Goal: Information Seeking & Learning: Learn about a topic

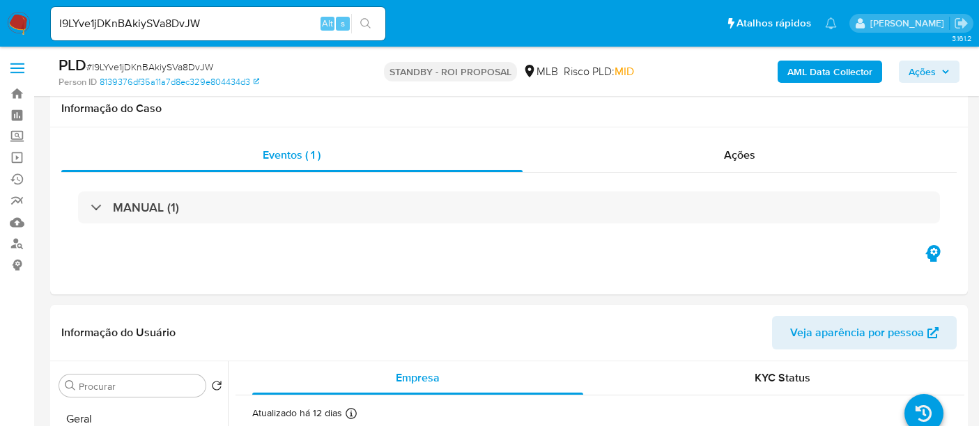
select select "10"
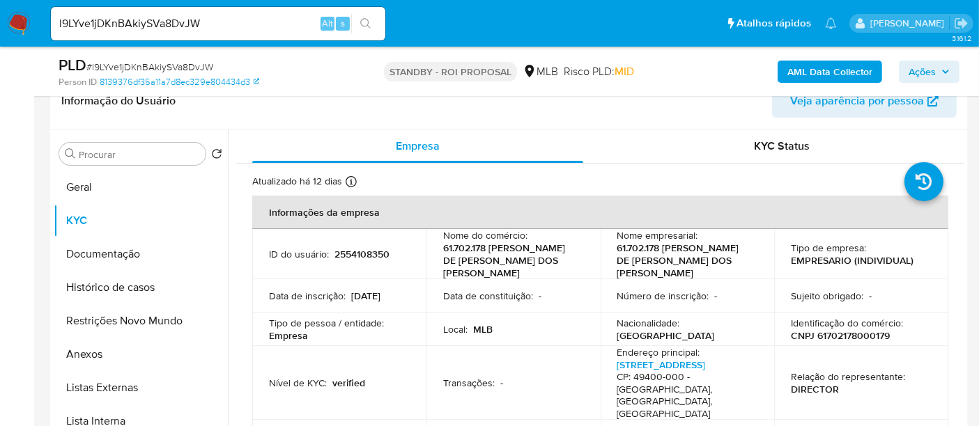
scroll to position [155, 0]
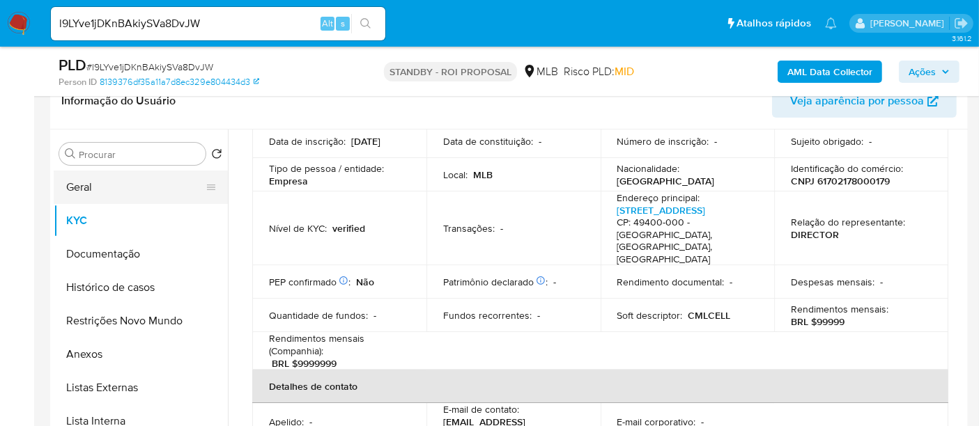
click at [85, 184] on button "Geral" at bounding box center [135, 187] width 163 height 33
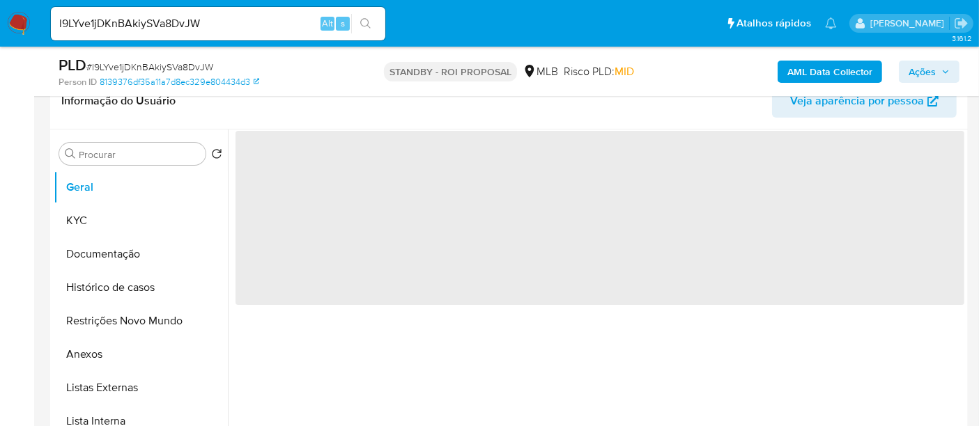
scroll to position [0, 0]
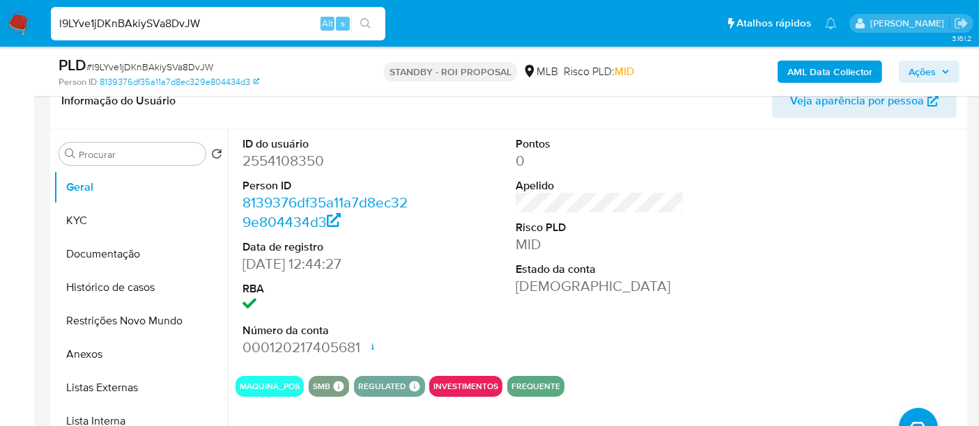
drag, startPoint x: 242, startPoint y: 22, endPoint x: 0, endPoint y: -13, distance: 244.2
paste input "zOy4yxi3BQGaxf598CyScFP"
type input "lzOy4yxi3BQGaxf598CyScFP"
click at [363, 19] on icon "search-icon" at bounding box center [365, 23] width 10 height 10
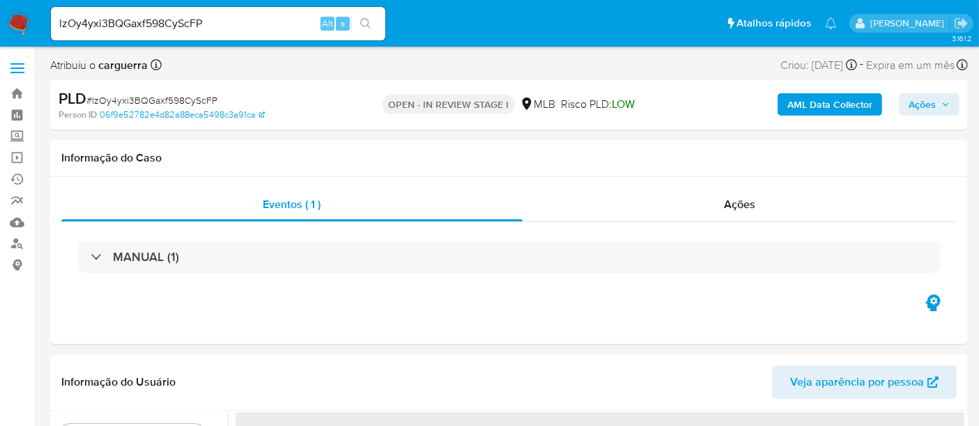
select select "10"
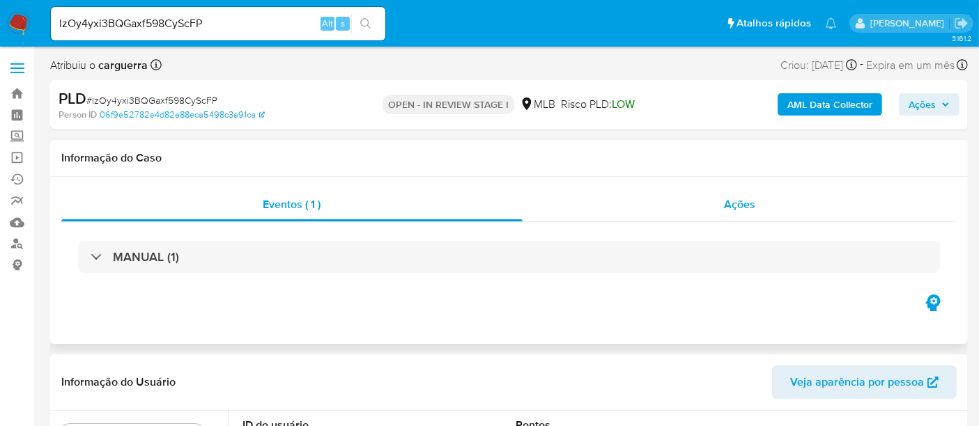
click at [752, 214] on div "Ações" at bounding box center [740, 204] width 435 height 33
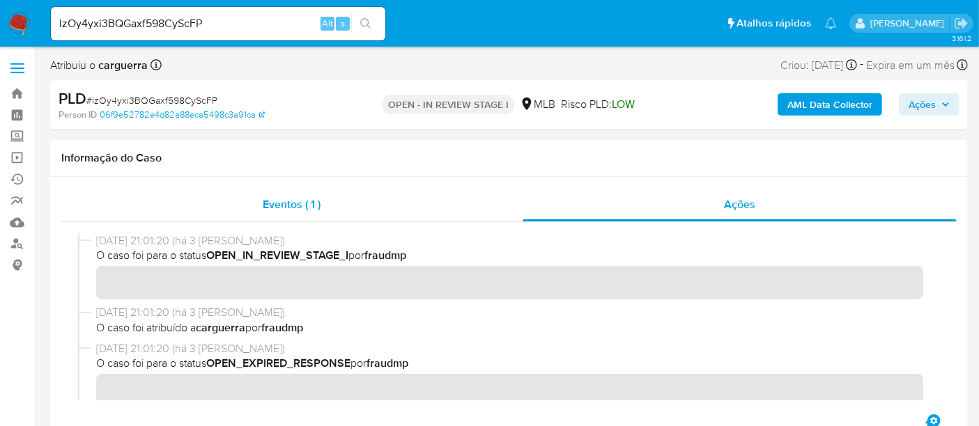
click at [293, 204] on span "Eventos ( 1 )" at bounding box center [292, 204] width 58 height 16
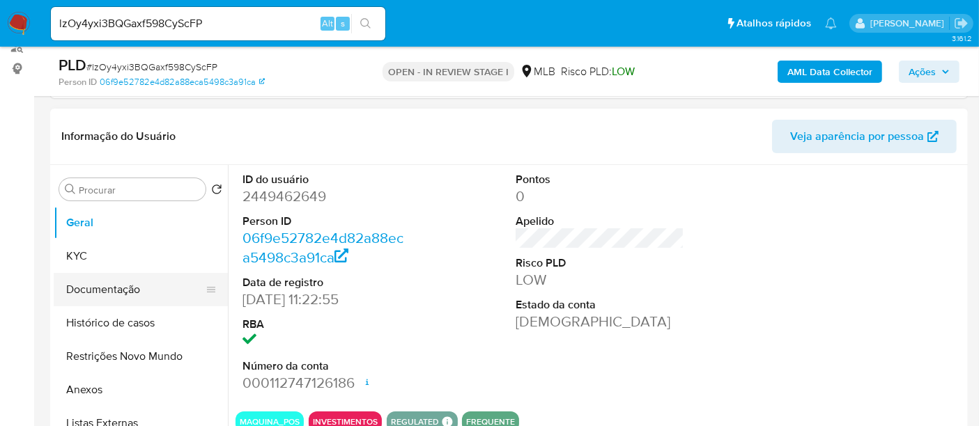
scroll to position [232, 0]
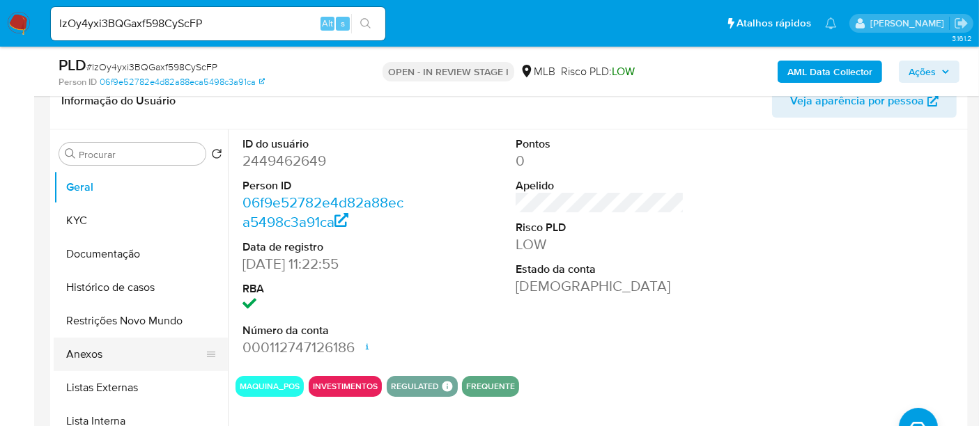
click at [86, 355] on button "Anexos" at bounding box center [135, 354] width 163 height 33
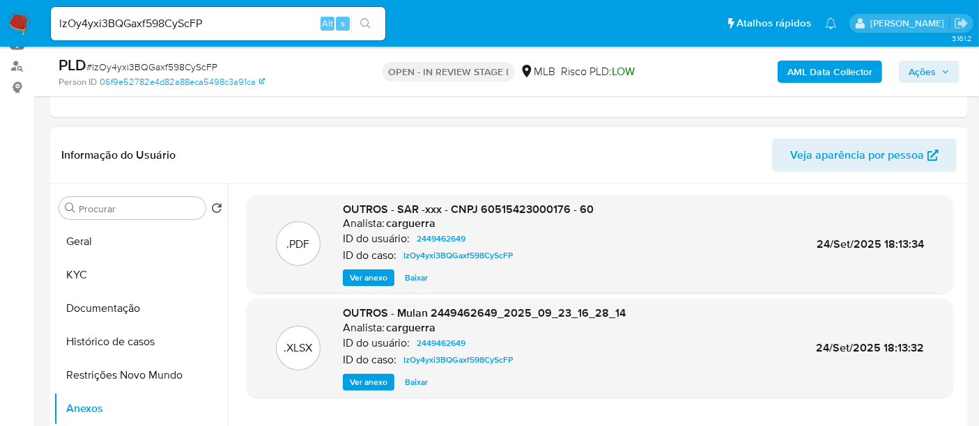
scroll to position [155, 0]
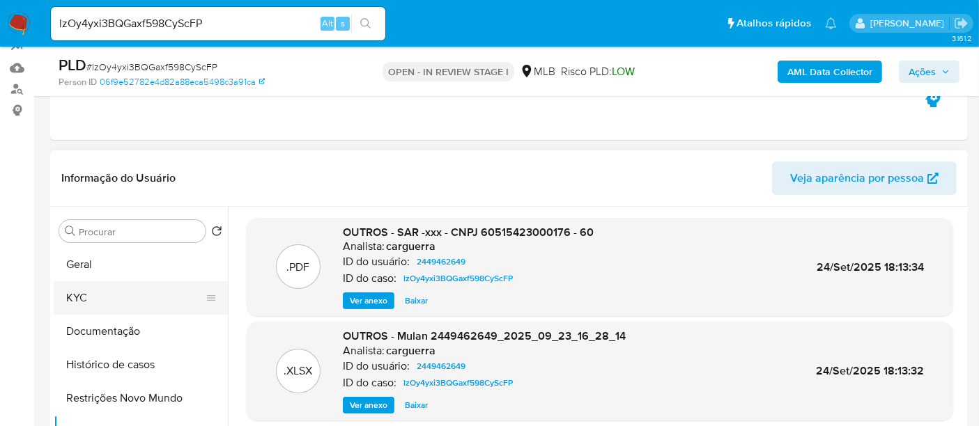
click at [79, 297] on button "KYC" at bounding box center [135, 297] width 163 height 33
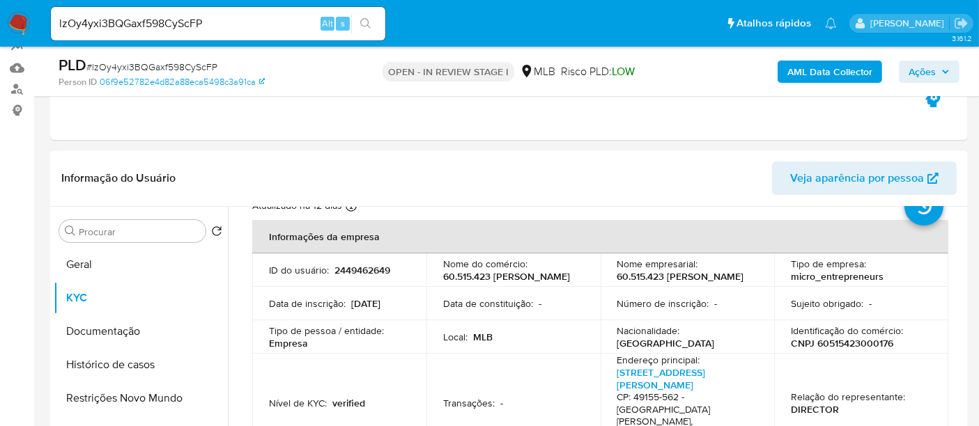
scroll to position [77, 0]
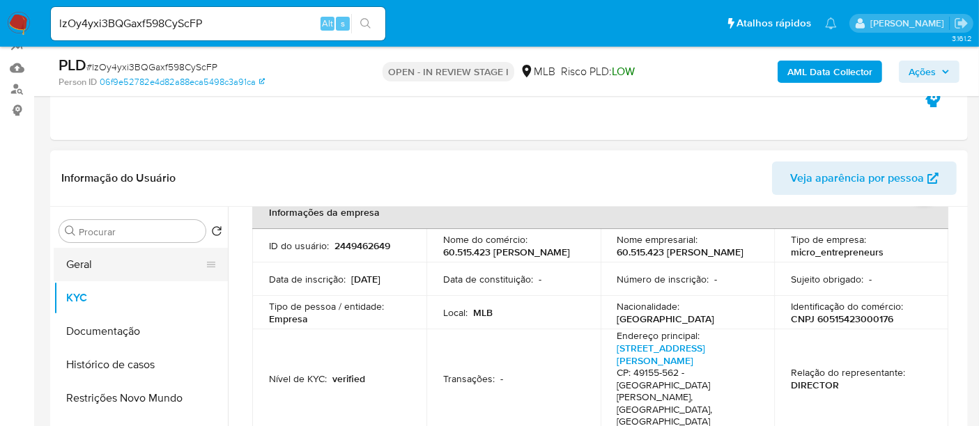
click at [71, 263] on button "Geral" at bounding box center [135, 264] width 163 height 33
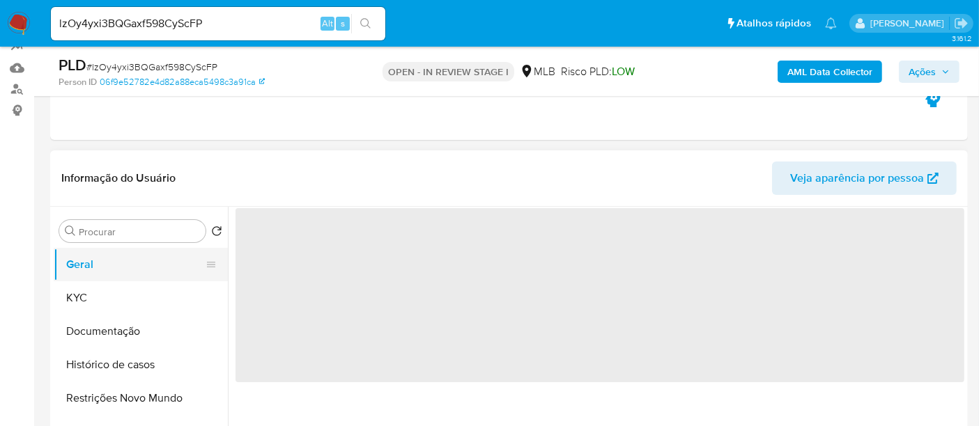
scroll to position [0, 0]
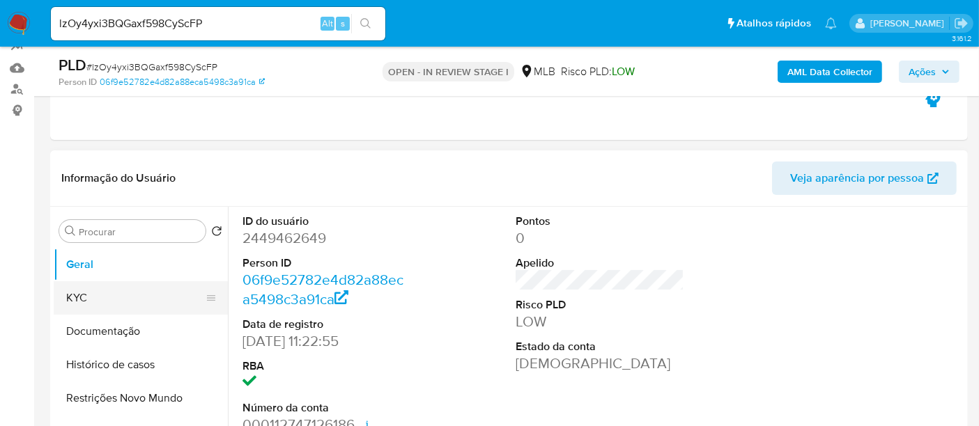
click at [101, 297] on button "KYC" at bounding box center [135, 297] width 163 height 33
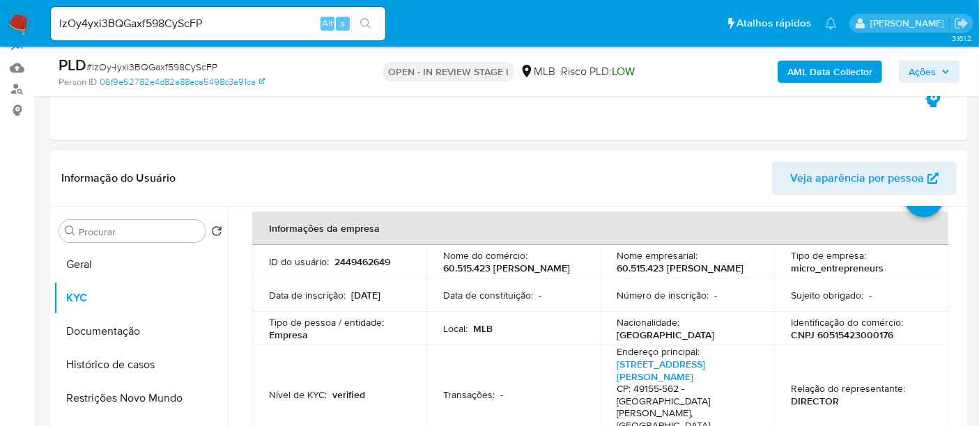
scroll to position [232, 0]
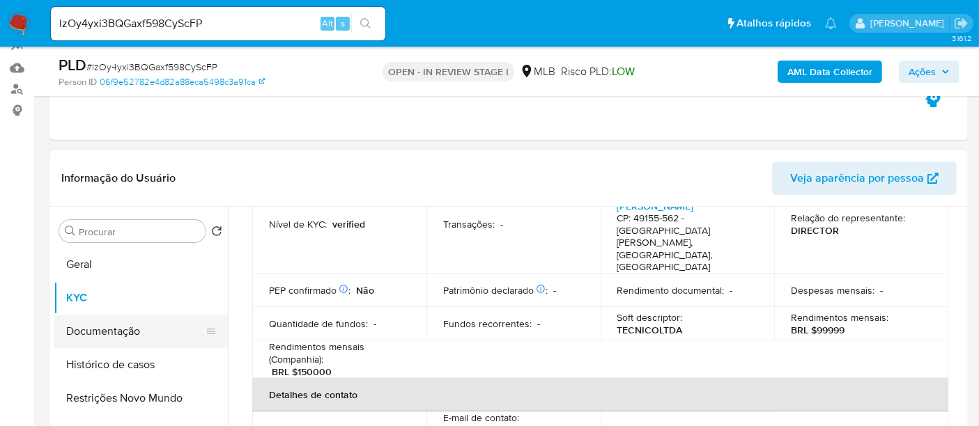
click at [102, 336] on button "Documentação" at bounding box center [135, 331] width 163 height 33
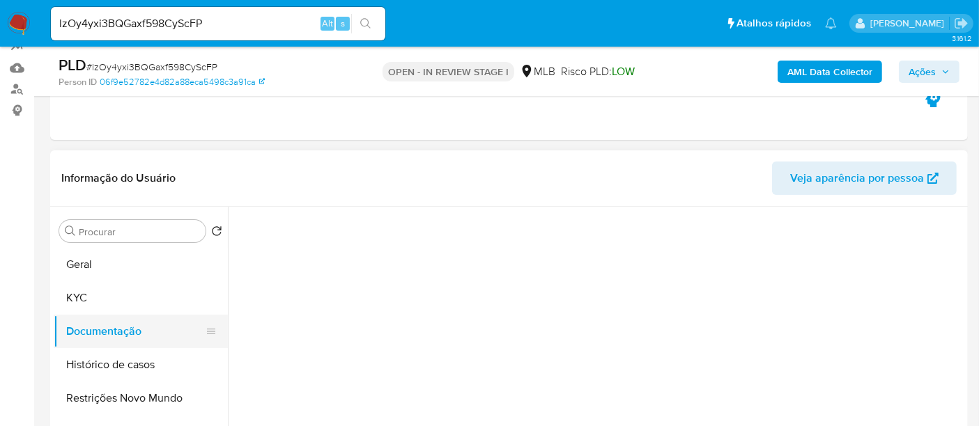
scroll to position [0, 0]
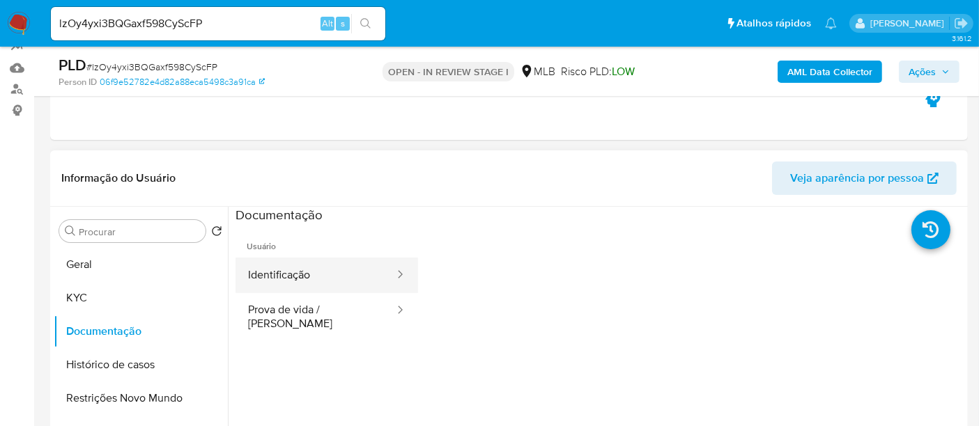
click at [313, 275] on button "Identificação" at bounding box center [315, 276] width 160 height 36
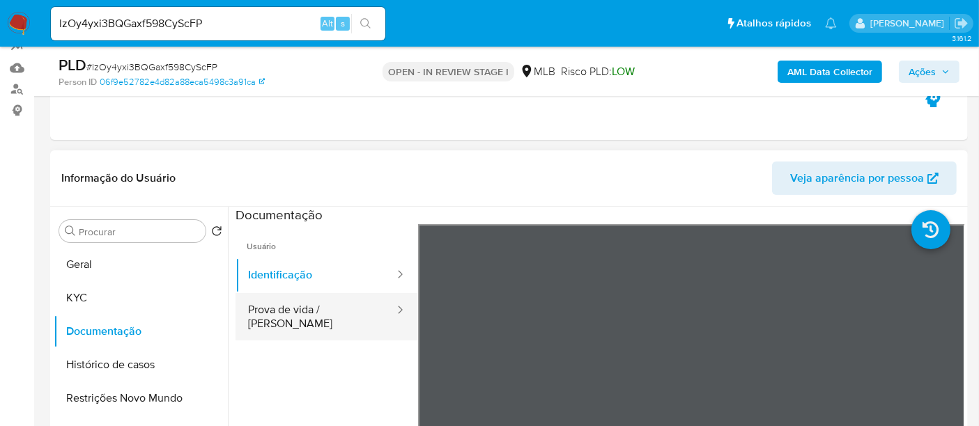
click at [291, 305] on button "Prova de vida / Selfie" at bounding box center [315, 316] width 160 height 47
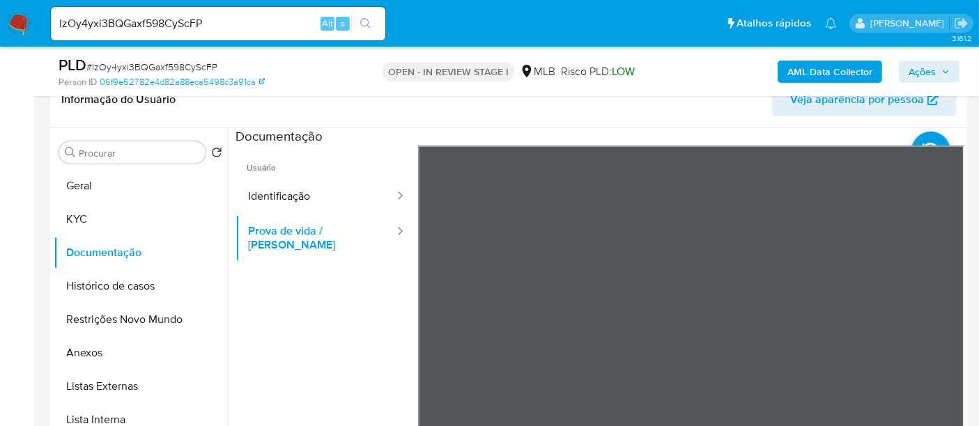
scroll to position [263, 0]
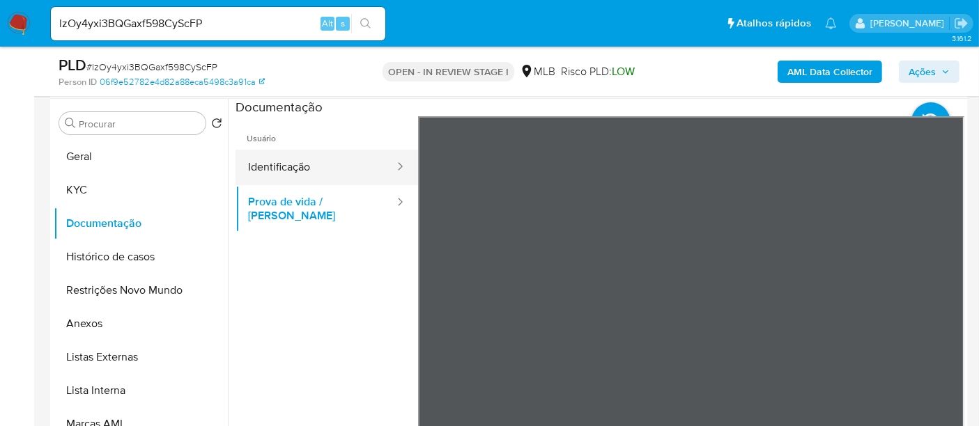
click at [282, 168] on button "Identificação" at bounding box center [315, 168] width 160 height 36
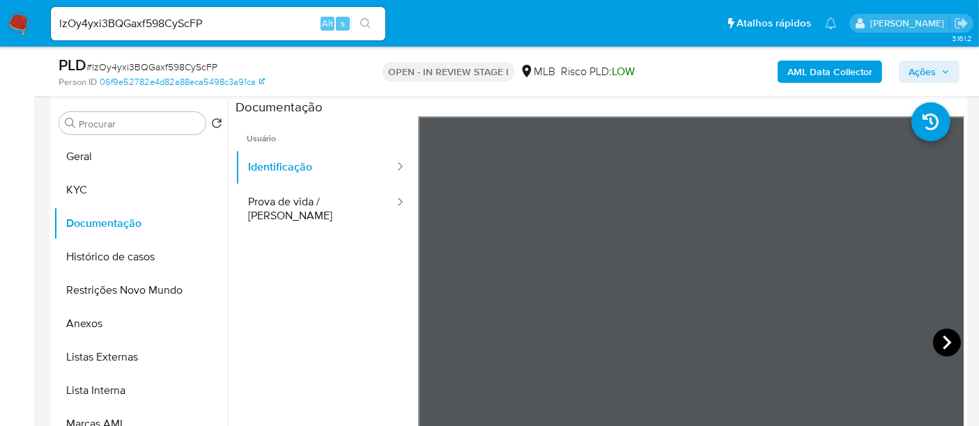
click at [945, 335] on icon at bounding box center [947, 343] width 28 height 28
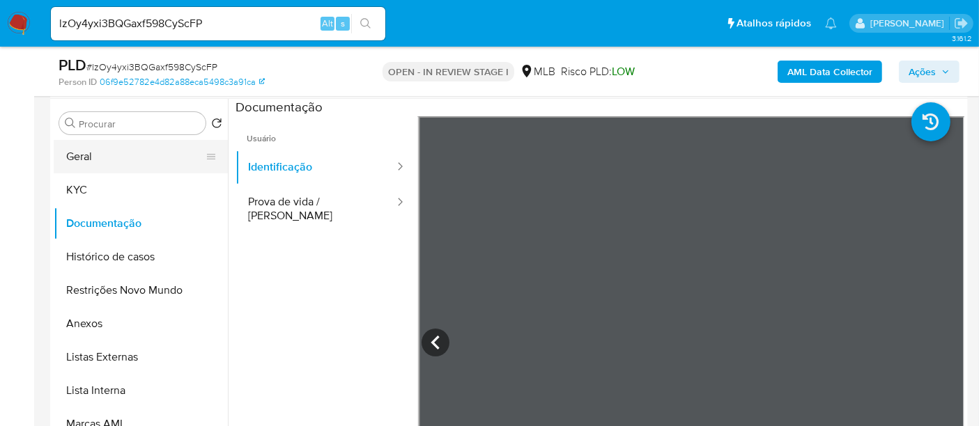
click at [111, 156] on button "Geral" at bounding box center [135, 156] width 163 height 33
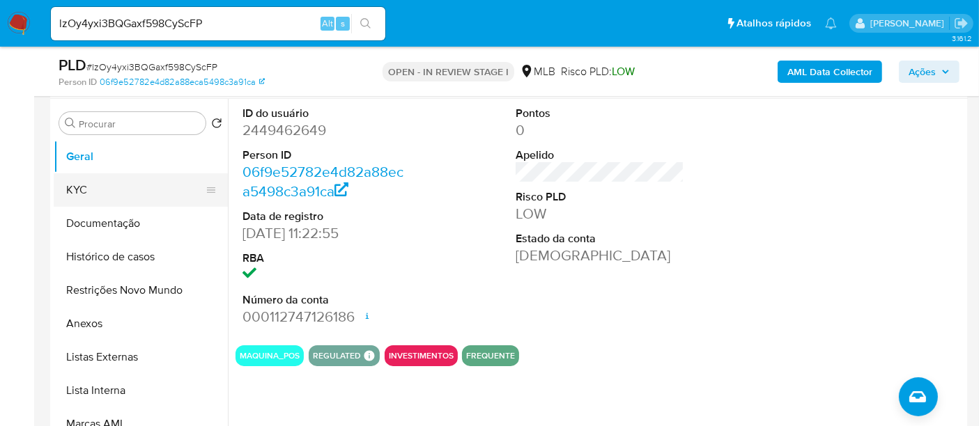
click at [79, 185] on button "KYC" at bounding box center [135, 189] width 163 height 33
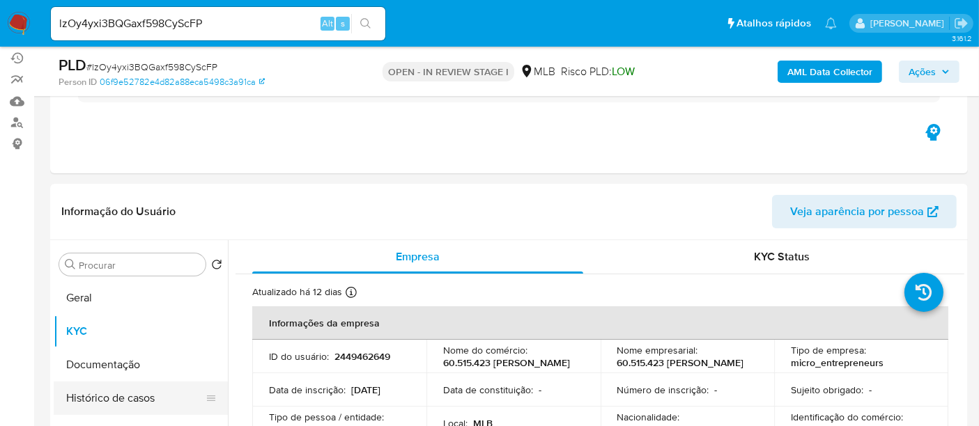
scroll to position [232, 0]
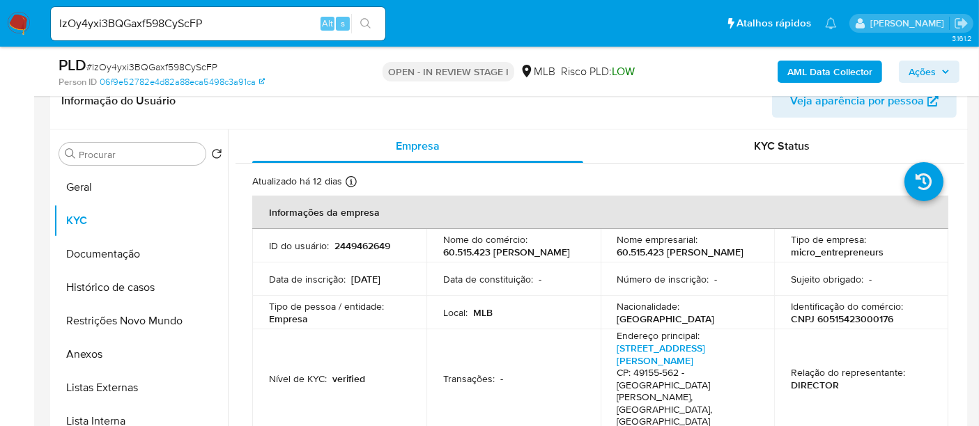
click at [20, 15] on img at bounding box center [19, 24] width 24 height 24
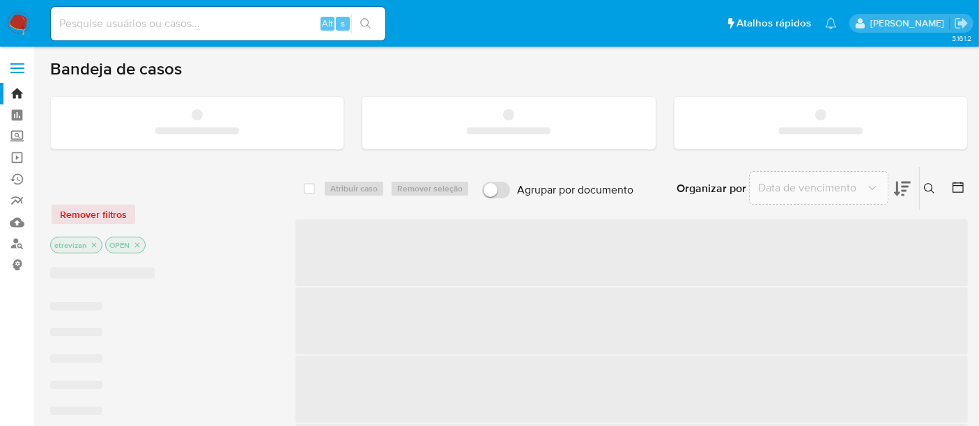
click at [109, 22] on input at bounding box center [218, 24] width 334 height 18
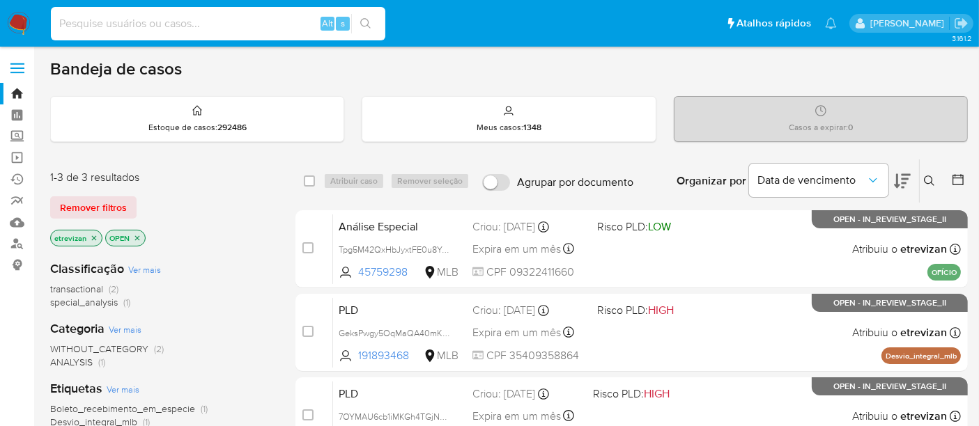
paste input "2442434570"
type input "2442434570"
click at [369, 19] on icon "search-icon" at bounding box center [365, 23] width 11 height 11
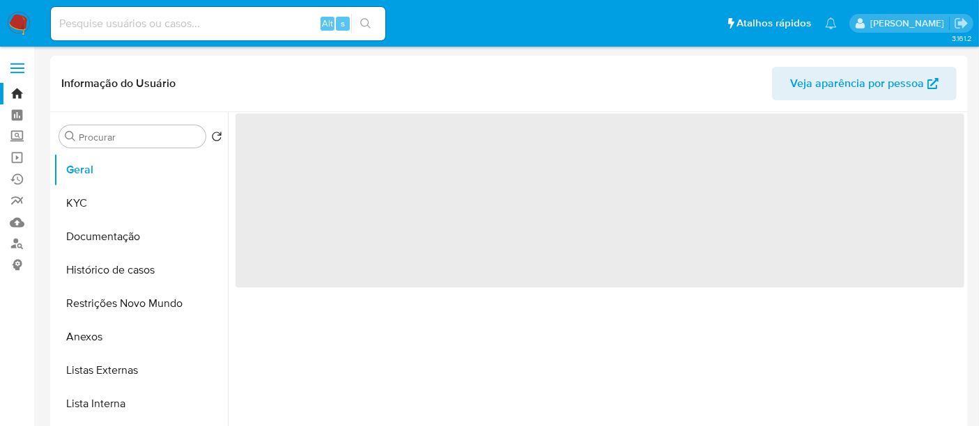
select select "10"
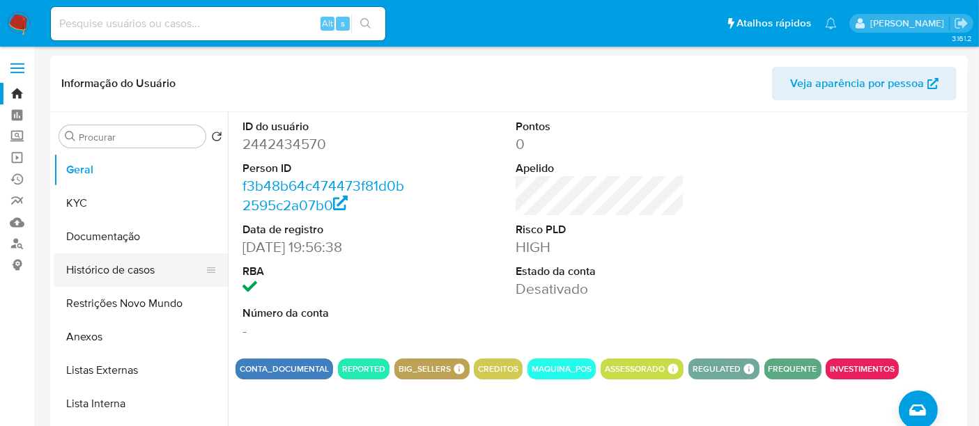
drag, startPoint x: 115, startPoint y: 265, endPoint x: 135, endPoint y: 268, distance: 20.3
click at [115, 265] on button "Histórico de casos" at bounding box center [135, 270] width 163 height 33
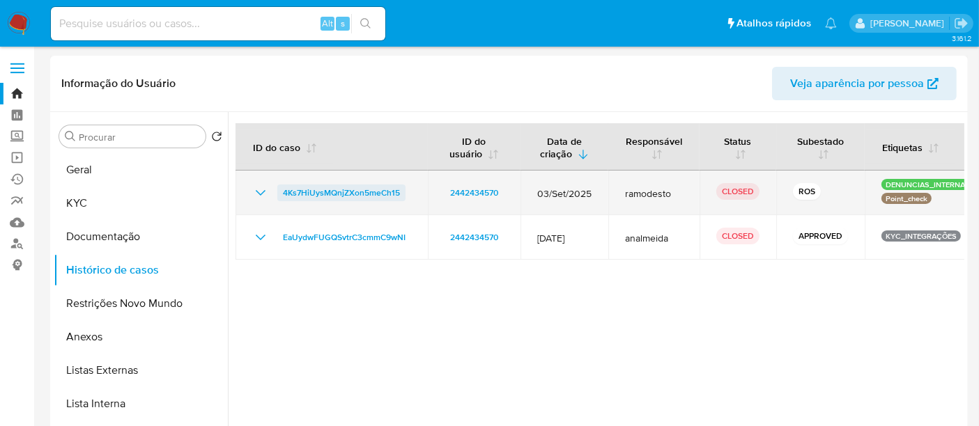
click at [307, 195] on span "4Ks7HiUysMQnjZXon5meCh15" at bounding box center [341, 193] width 117 height 17
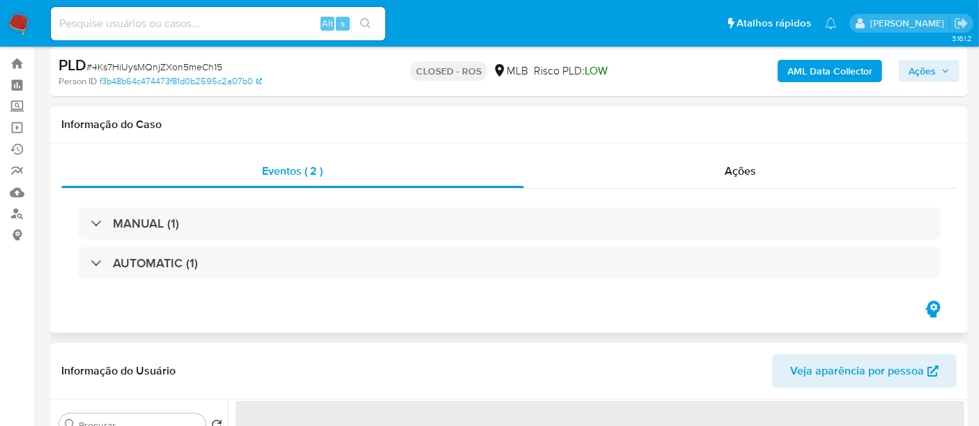
scroll to position [77, 0]
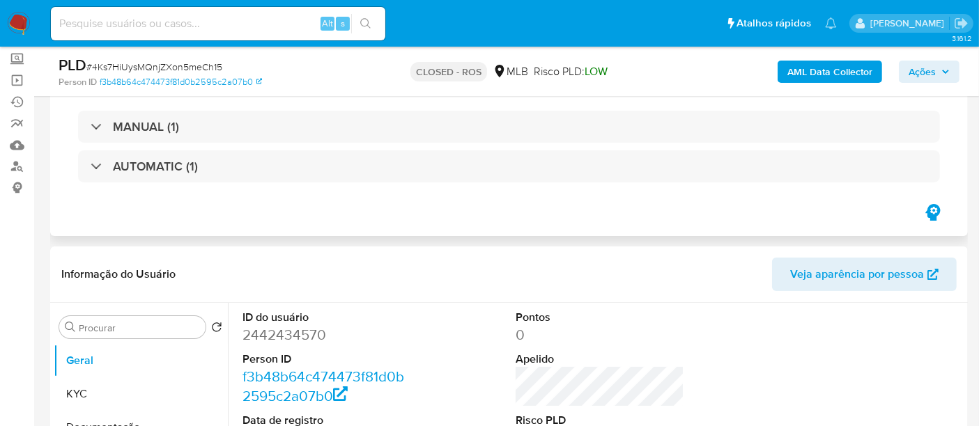
select select "10"
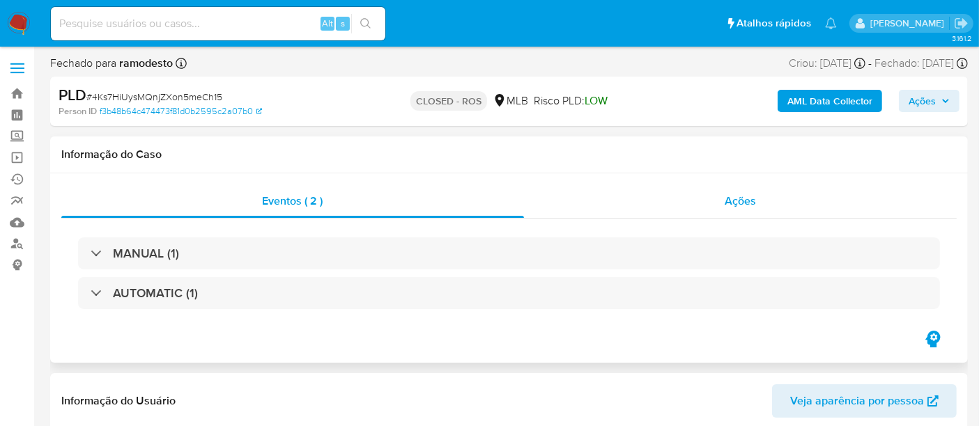
click at [736, 196] on span "Ações" at bounding box center [740, 201] width 31 height 16
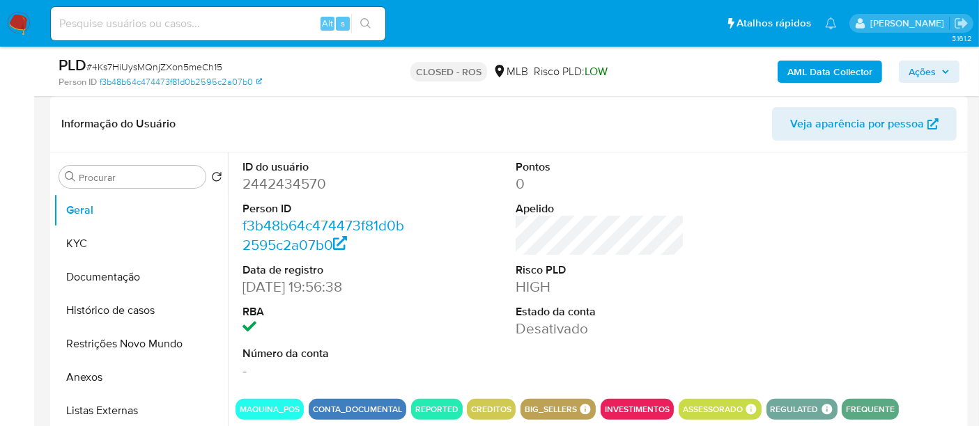
scroll to position [309, 0]
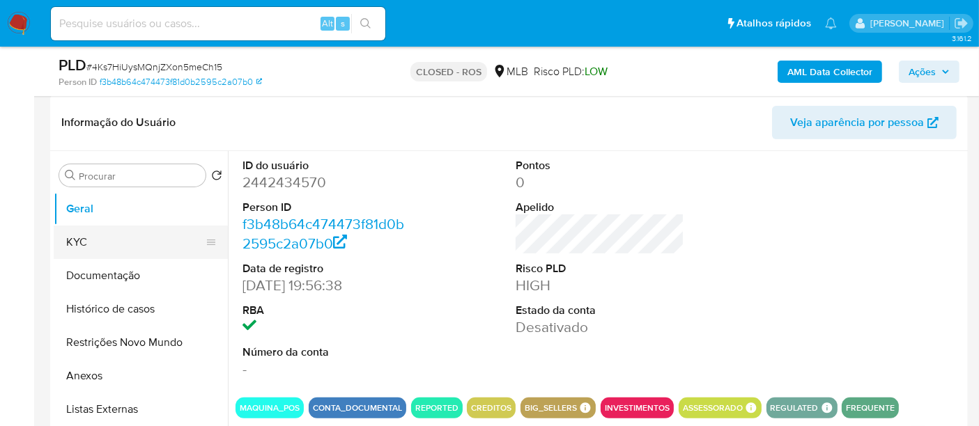
click at [97, 240] on button "KYC" at bounding box center [135, 242] width 163 height 33
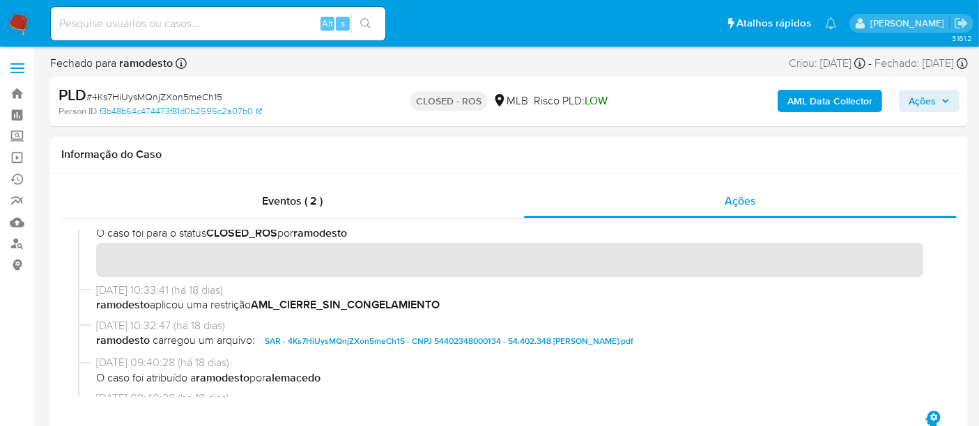
scroll to position [77, 0]
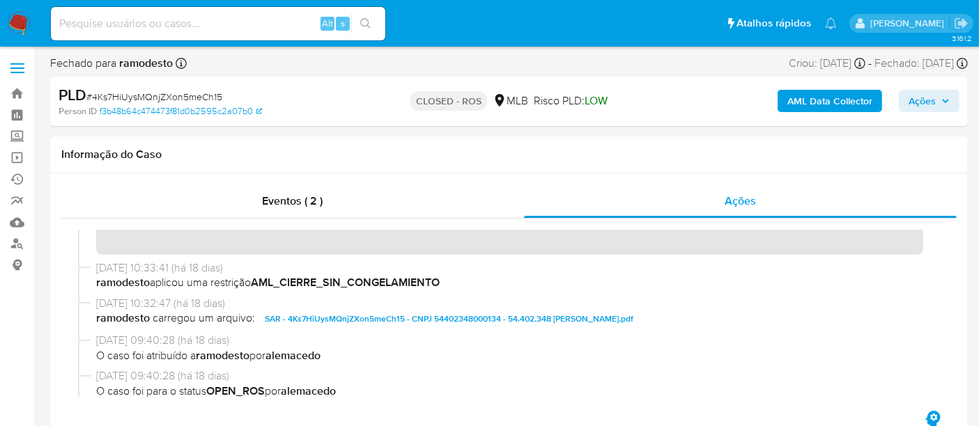
click at [75, 28] on input at bounding box center [218, 24] width 334 height 18
paste input "2351321328"
type input "2351321328"
click at [372, 19] on button "search-icon" at bounding box center [365, 24] width 29 height 20
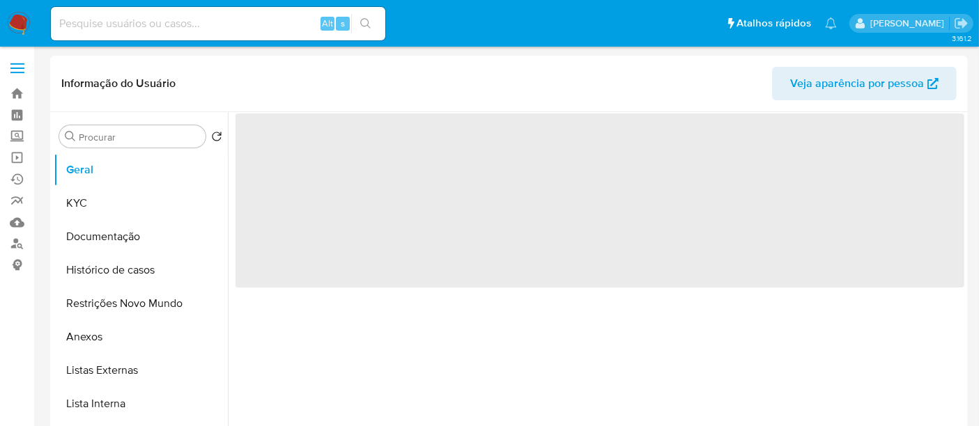
select select "10"
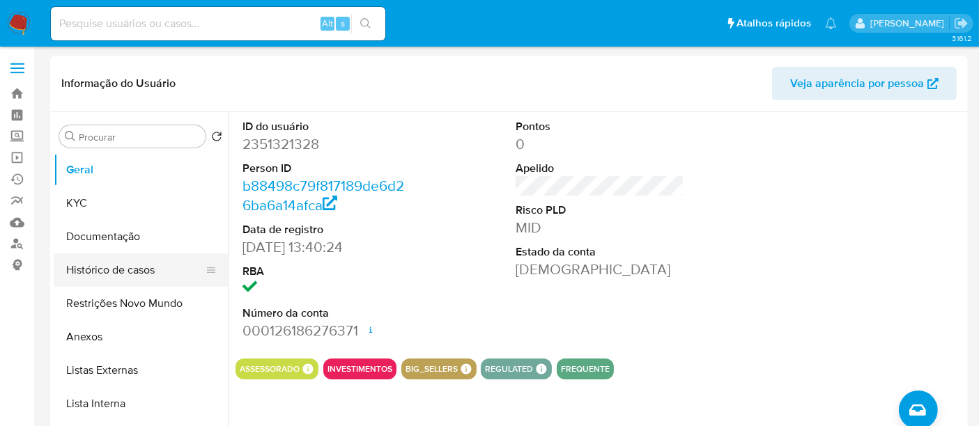
click at [118, 270] on button "Histórico de casos" at bounding box center [135, 270] width 163 height 33
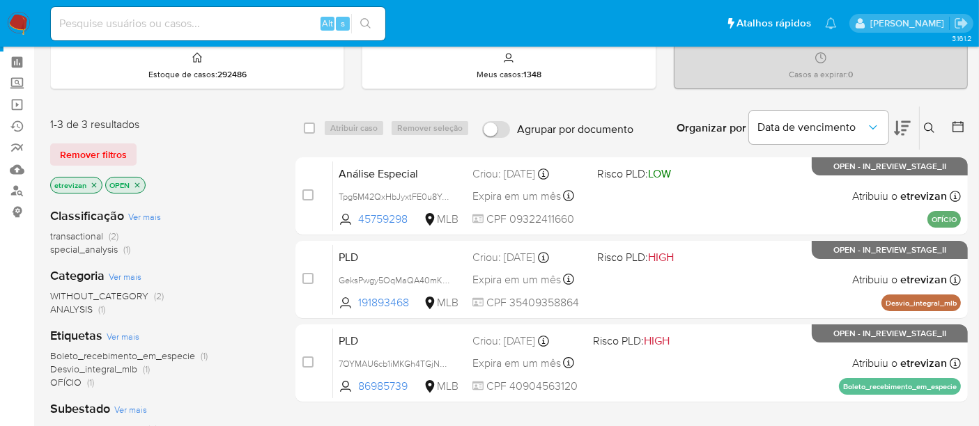
scroll to position [29, 0]
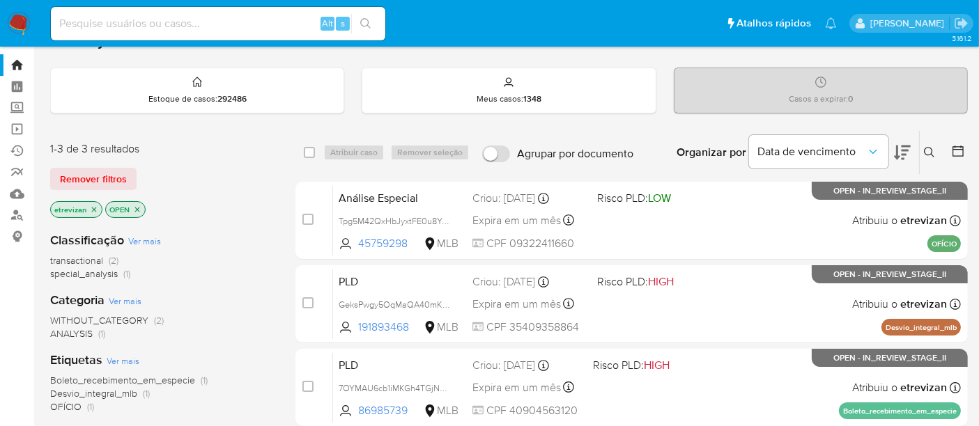
click at [170, 21] on input at bounding box center [218, 24] width 334 height 18
paste input "lzOy4yxi3BQGaxf598CyScFP"
type input "lzOy4yxi3BQGaxf598CyScFP"
click at [366, 22] on icon "search-icon" at bounding box center [365, 23] width 11 height 11
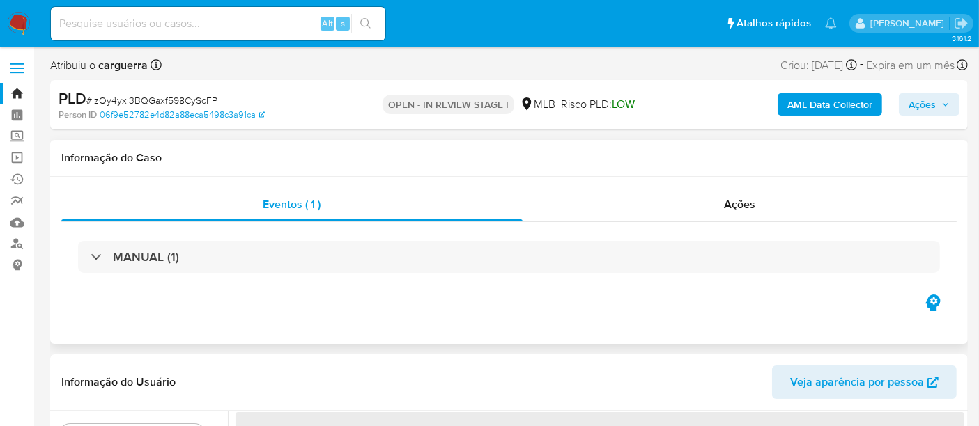
select select "10"
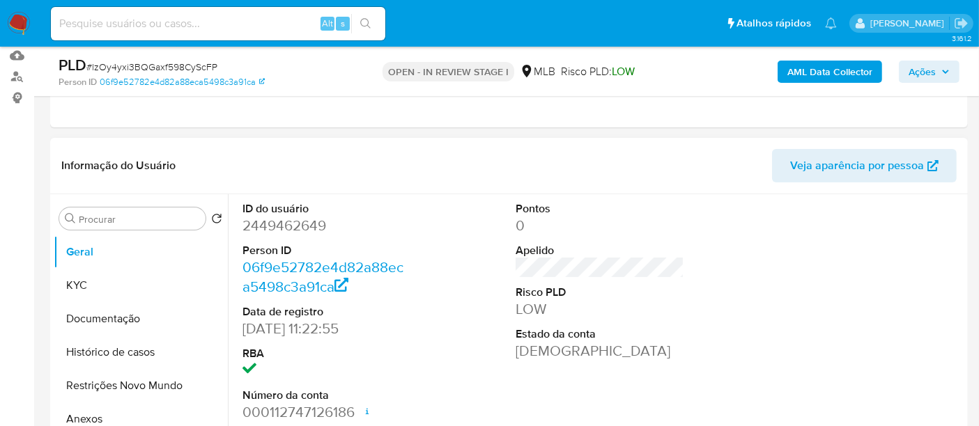
scroll to position [155, 0]
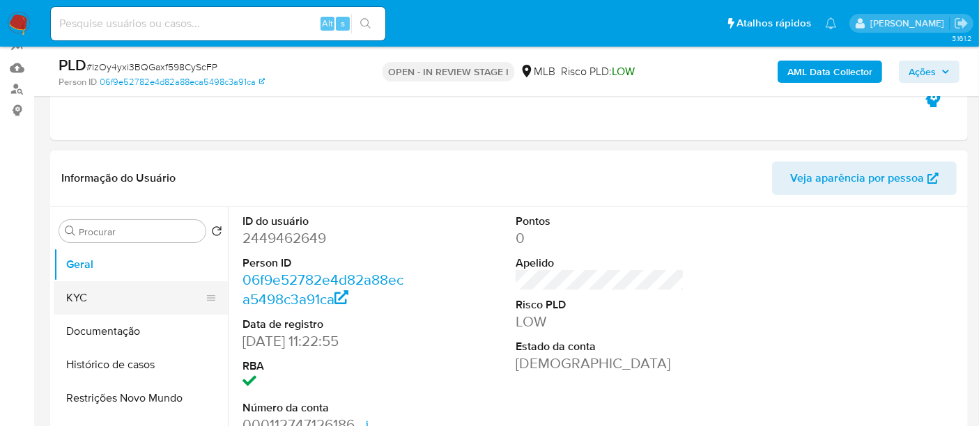
click at [97, 293] on button "KYC" at bounding box center [135, 297] width 163 height 33
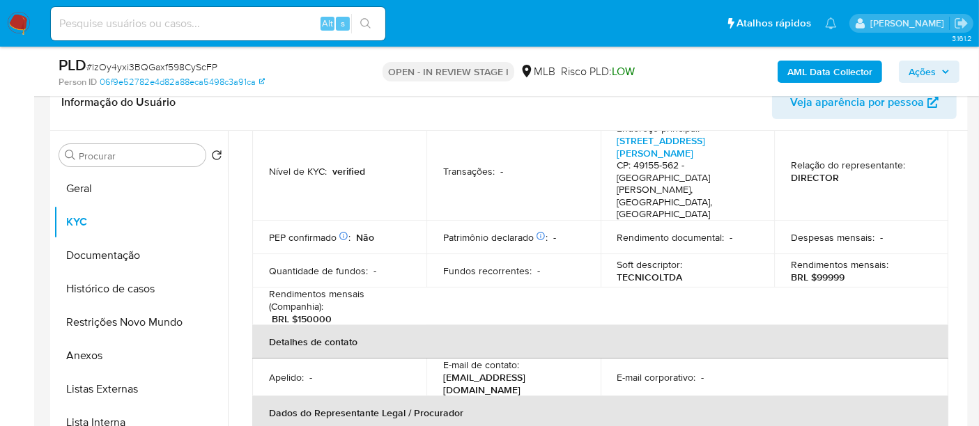
scroll to position [0, 0]
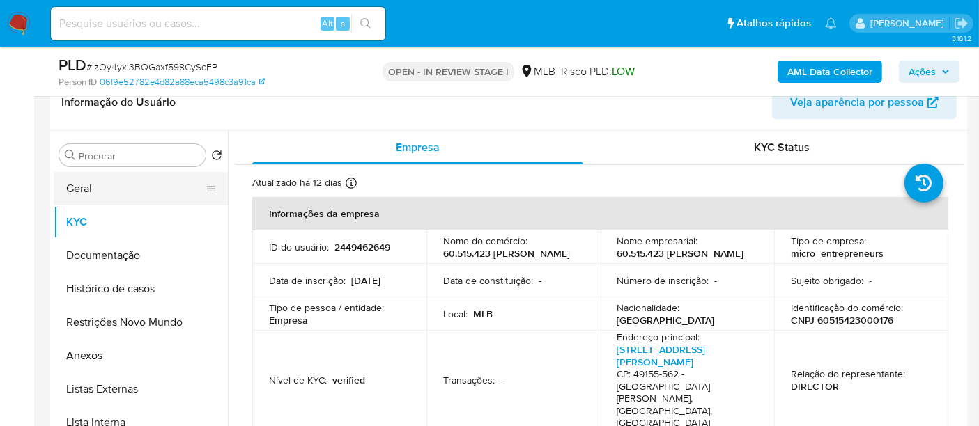
click at [89, 188] on button "Geral" at bounding box center [135, 188] width 163 height 33
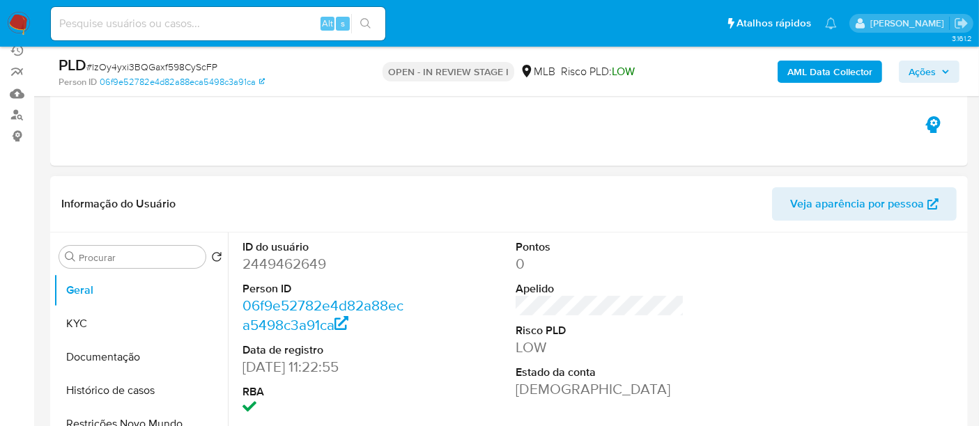
scroll to position [153, 0]
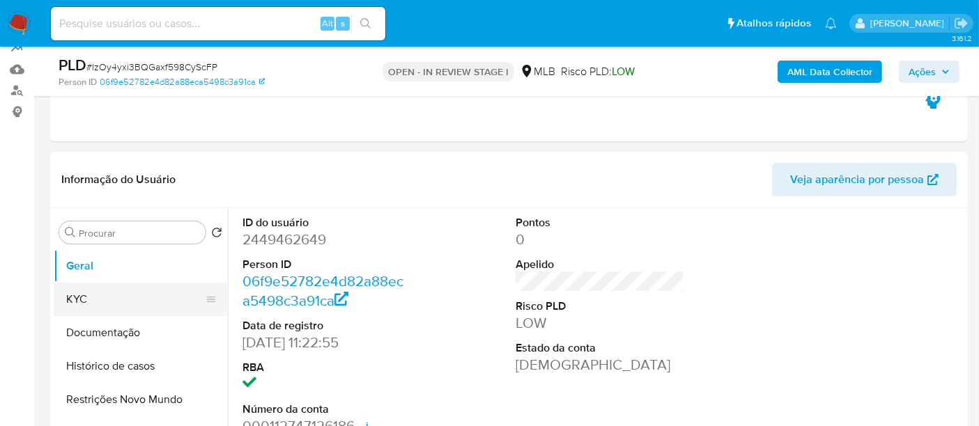
click at [68, 295] on button "KYC" at bounding box center [135, 299] width 163 height 33
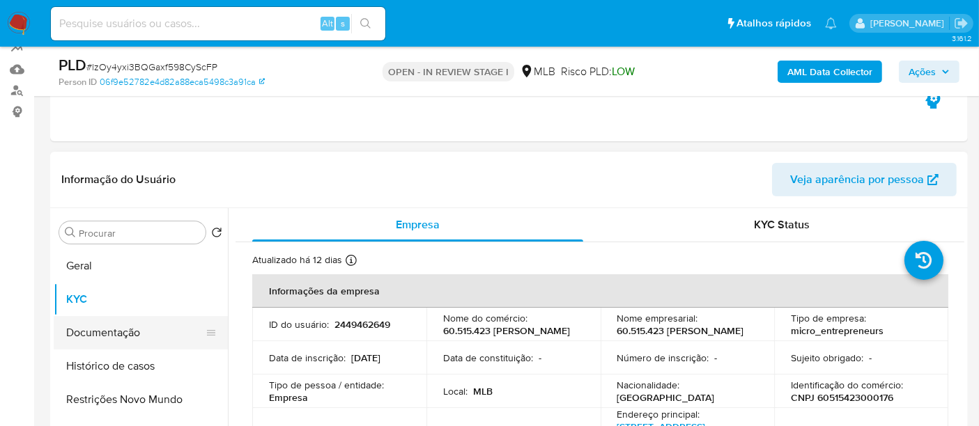
click at [107, 324] on button "Documentação" at bounding box center [135, 332] width 163 height 33
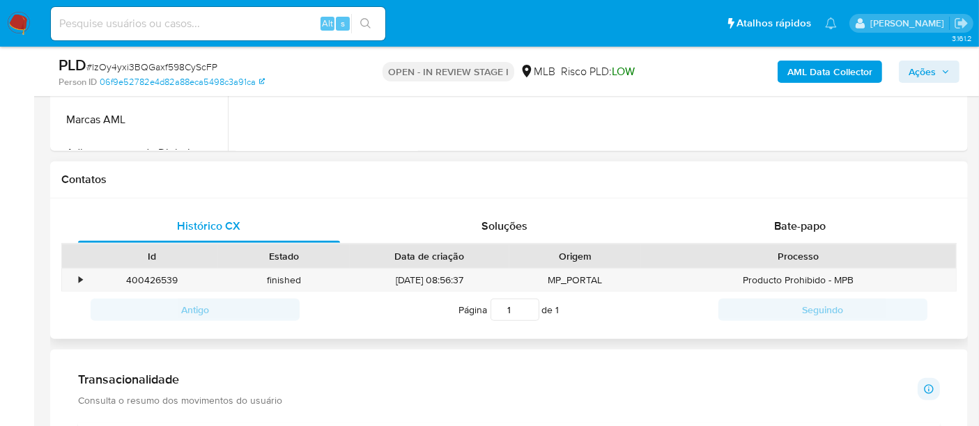
scroll to position [583, 0]
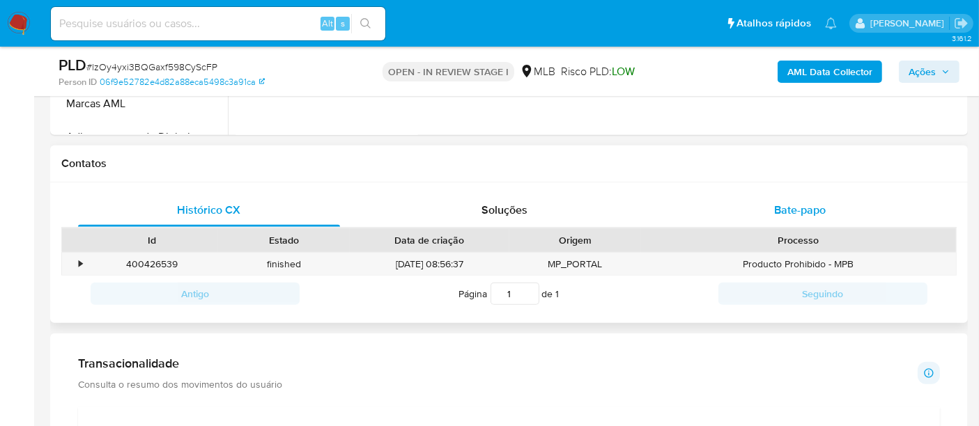
click at [803, 206] on span "Bate-papo" at bounding box center [800, 210] width 52 height 16
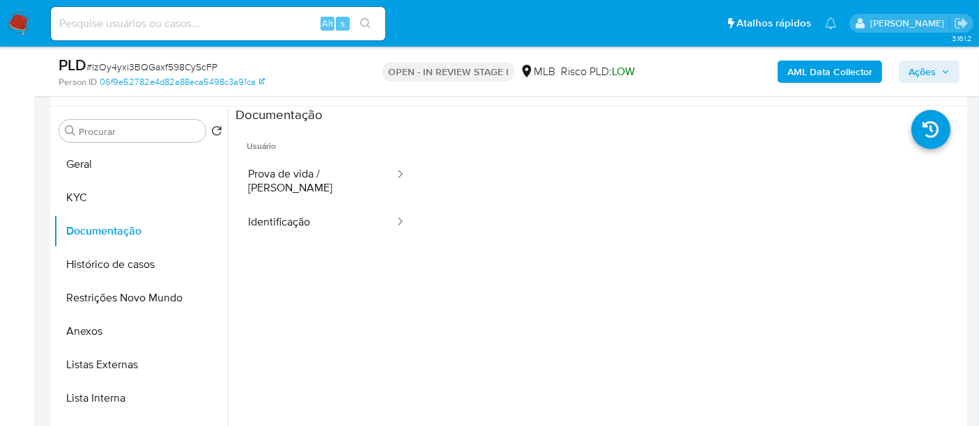
scroll to position [0, 0]
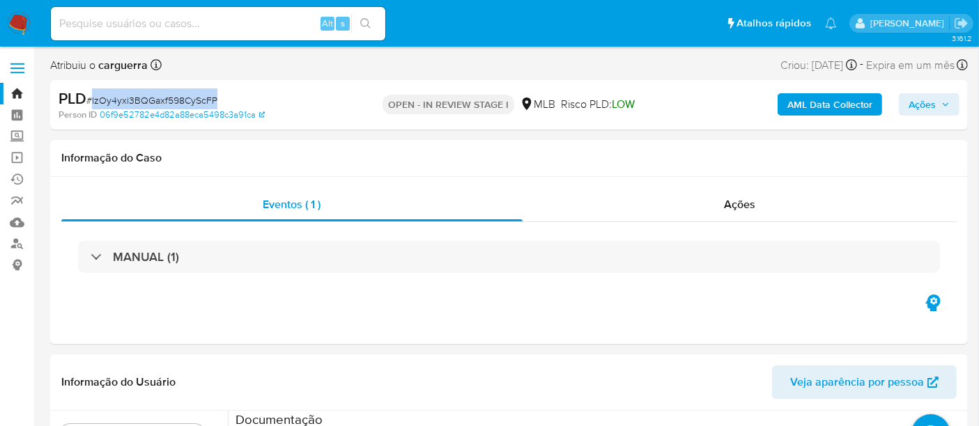
drag, startPoint x: 91, startPoint y: 100, endPoint x: 212, endPoint y: 100, distance: 121.2
click at [212, 100] on span "# lzOy4yxi3BQGaxf598CyScFP" at bounding box center [151, 100] width 131 height 14
copy span "lzOy4yxi3BQGaxf598CyScFP"
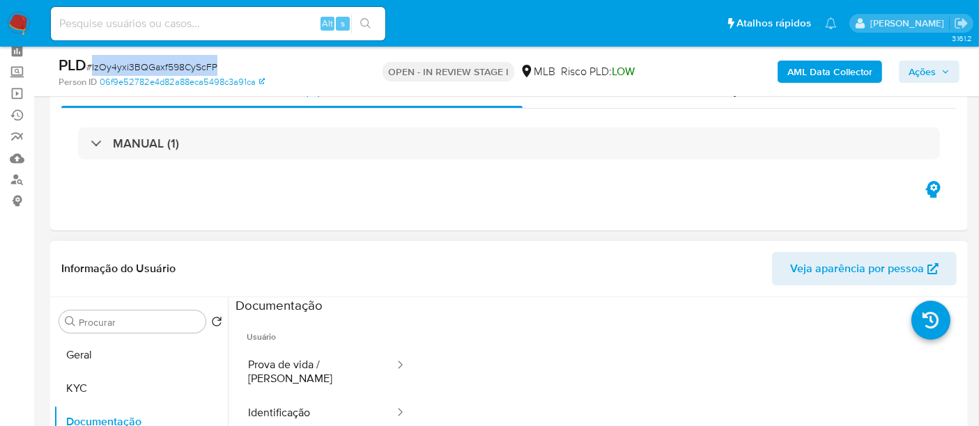
scroll to position [155, 0]
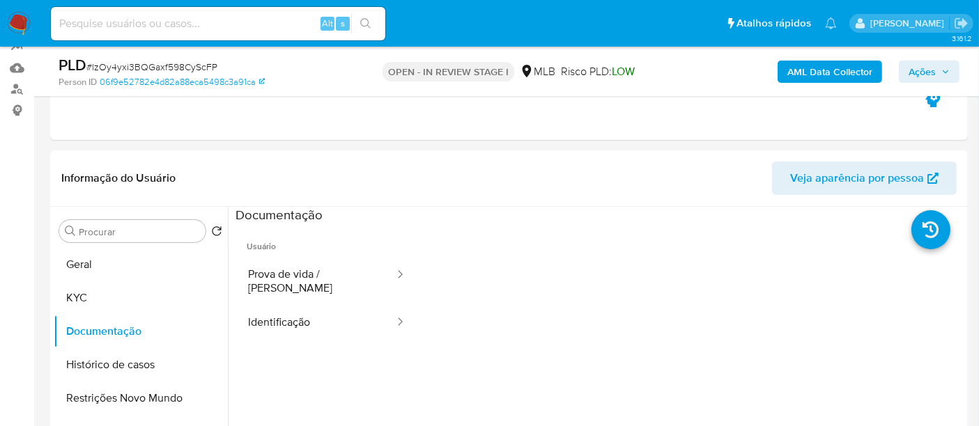
click at [194, 19] on input at bounding box center [218, 24] width 334 height 18
paste input "NkstYWHZRgl9OYo88c7cnYLo"
type input "NkstYWHZRgl9OYo88c7cnYLo"
click at [368, 19] on icon "search-icon" at bounding box center [365, 23] width 11 height 11
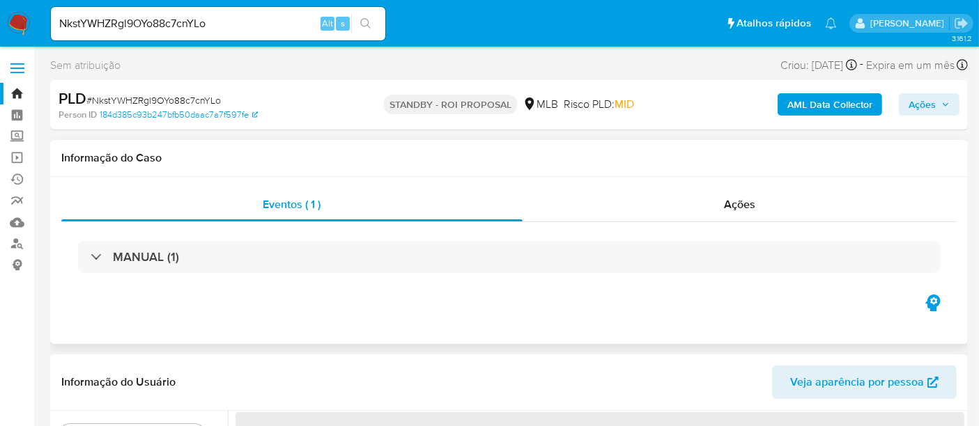
select select "10"
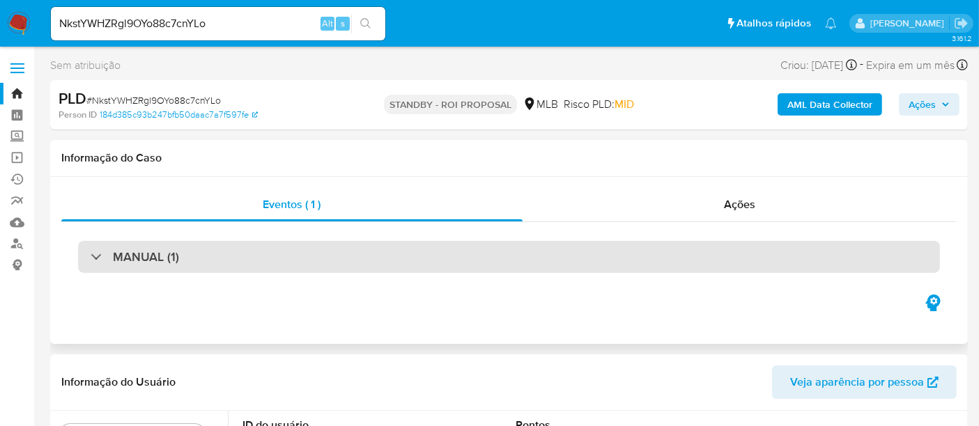
click at [205, 257] on div "MANUAL (1)" at bounding box center [509, 257] width 862 height 32
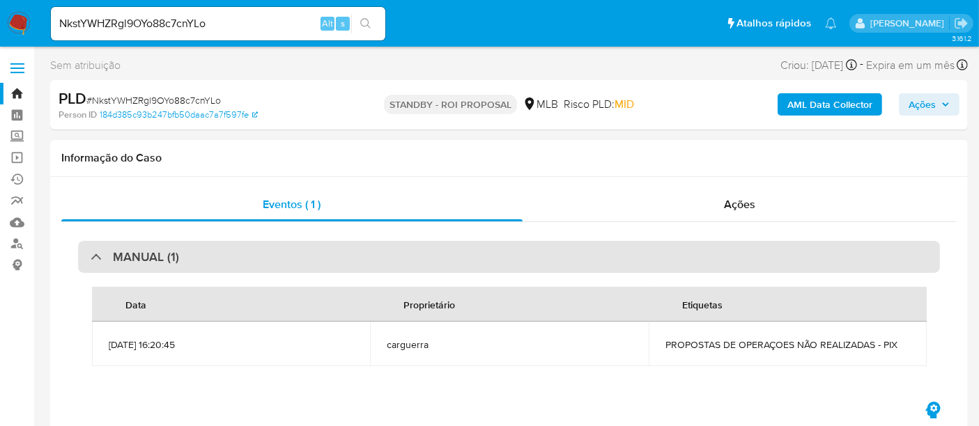
click at [211, 254] on div "MANUAL (1)" at bounding box center [509, 257] width 862 height 32
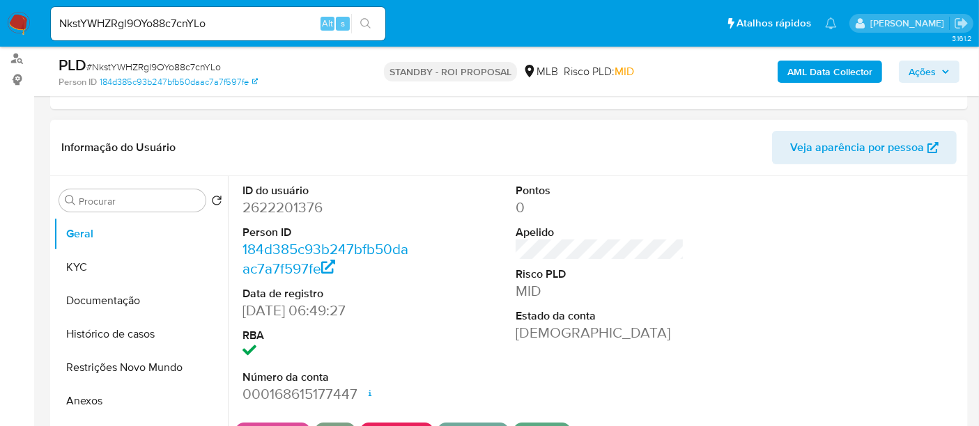
scroll to position [232, 0]
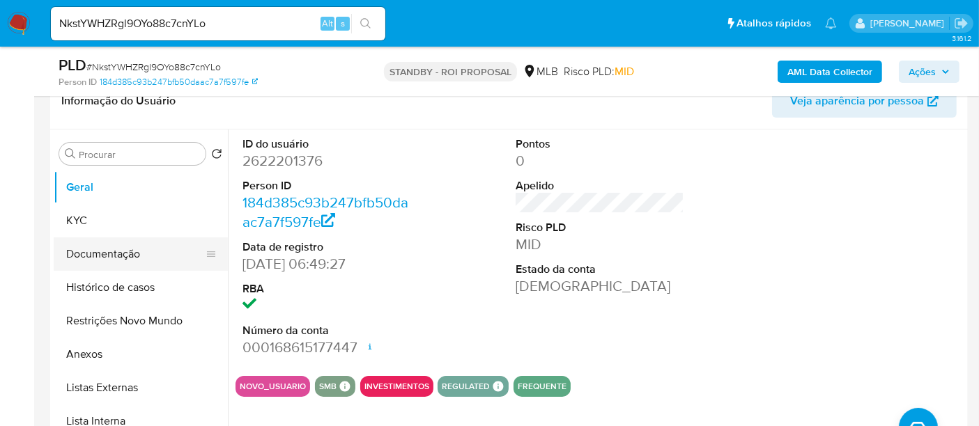
click at [85, 252] on button "Documentação" at bounding box center [135, 254] width 163 height 33
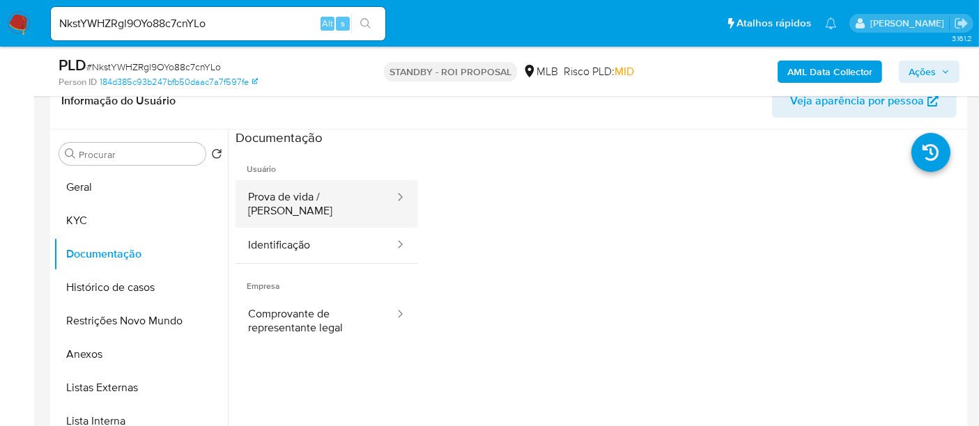
click at [323, 198] on button "Prova de vida / Selfie" at bounding box center [315, 203] width 160 height 47
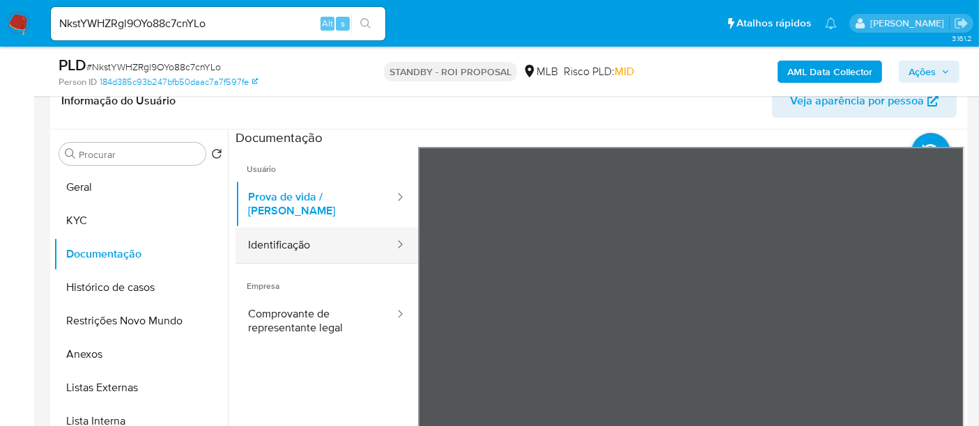
click at [305, 228] on button "Identificação" at bounding box center [315, 246] width 160 height 36
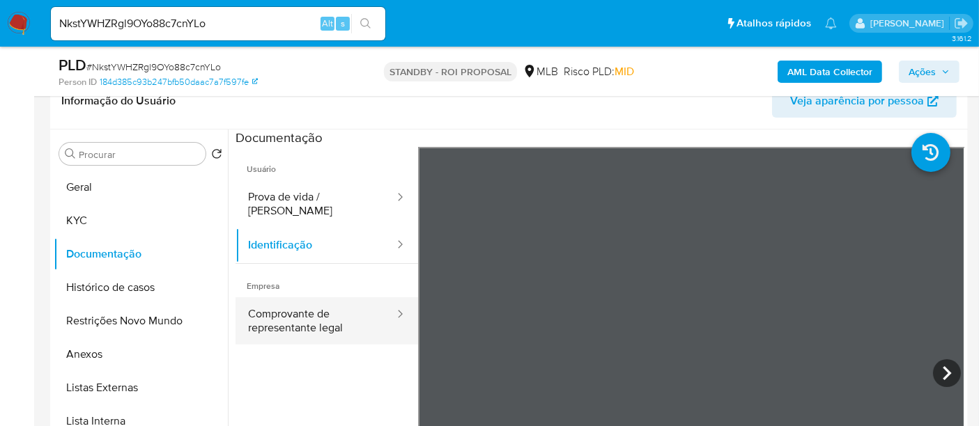
click at [304, 306] on button "Comprovante de representante legal" at bounding box center [315, 320] width 160 height 47
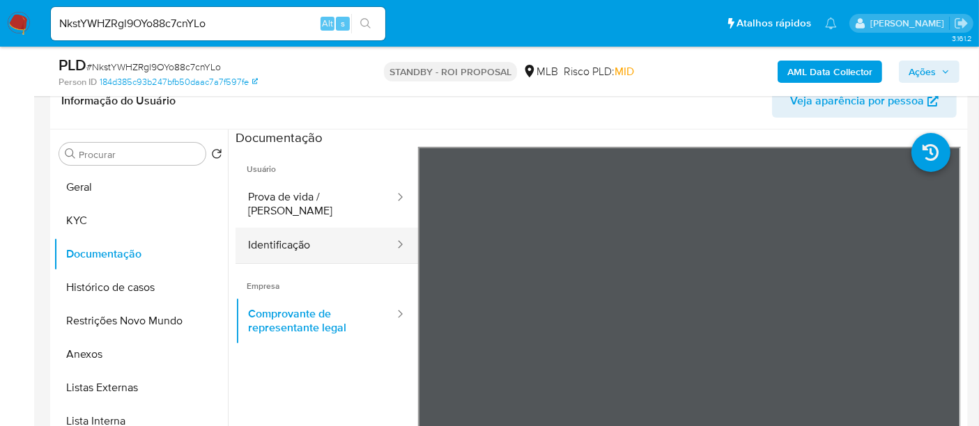
click at [301, 228] on button "Identificação" at bounding box center [315, 246] width 160 height 36
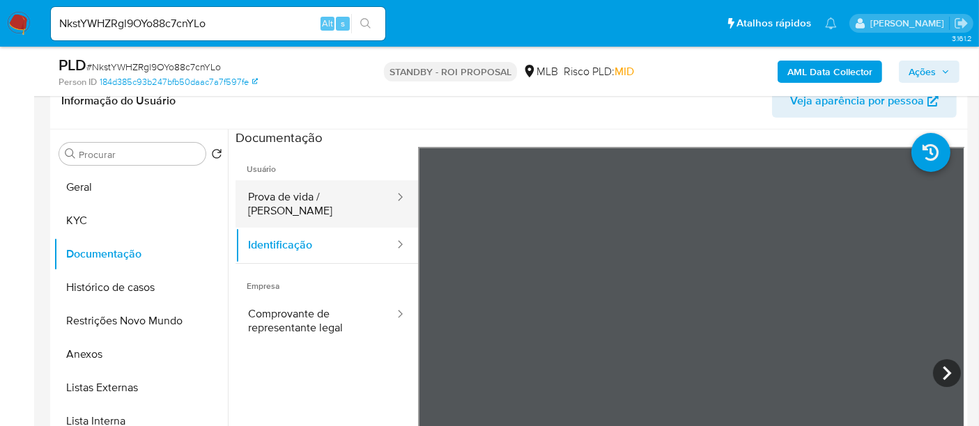
click at [308, 189] on button "Prova de vida / Selfie" at bounding box center [315, 203] width 160 height 47
